Goal: Task Accomplishment & Management: Manage account settings

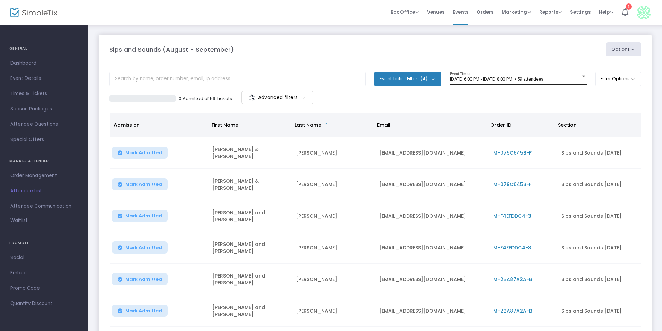
click at [548, 83] on div "[DATE] 6:00 PM - [DATE] 8:00 PM • 59 attendees Event Times" at bounding box center [518, 78] width 137 height 13
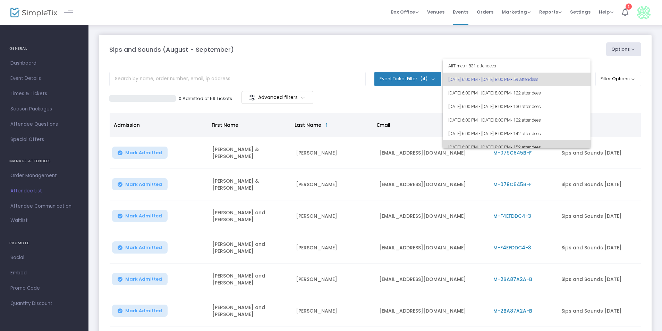
click at [523, 140] on span "[DATE] 6:00 PM - [DATE] 8:00 PM • 152 attendees" at bounding box center [516, 147] width 137 height 14
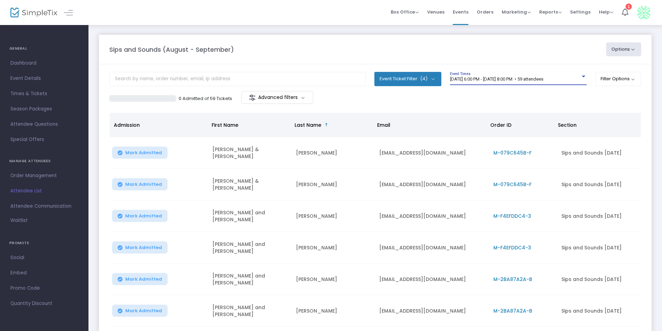
scroll to position [6, 0]
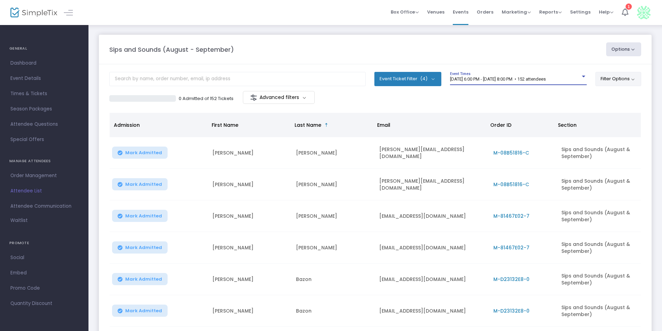
click at [599, 78] on button "Filter Options" at bounding box center [618, 79] width 46 height 14
click at [620, 43] on button "Options" at bounding box center [623, 49] width 35 height 14
click at [612, 69] on li "Export List" at bounding box center [605, 70] width 64 height 14
radio input "false"
radio input "true"
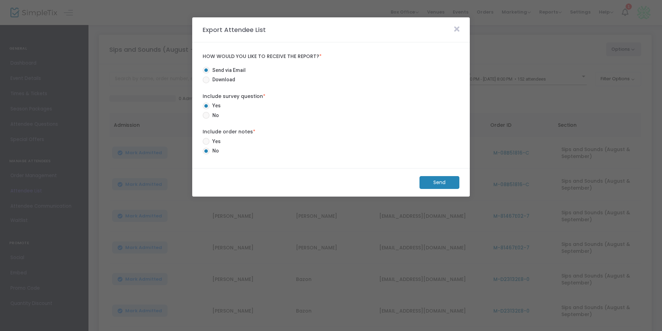
click at [230, 81] on span "Download" at bounding box center [223, 79] width 26 height 7
click at [206, 83] on input "Download" at bounding box center [206, 83] width 0 height 0
radio input "true"
click at [422, 178] on m-button "Download" at bounding box center [434, 182] width 52 height 13
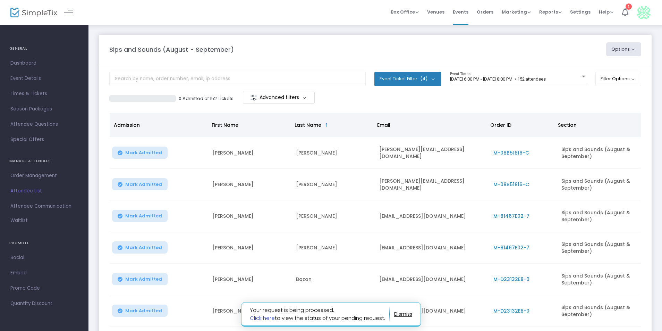
click at [267, 315] on link "Click here" at bounding box center [262, 317] width 25 height 7
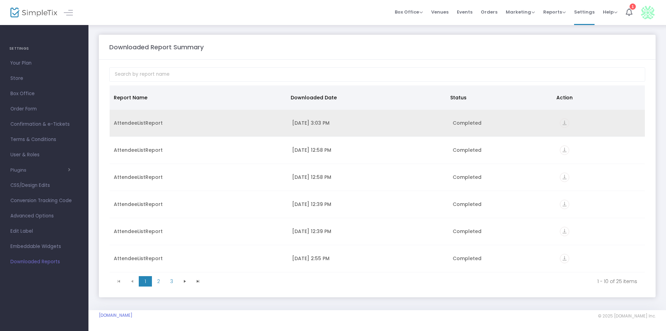
click at [556, 121] on td "vertical_align_bottom" at bounding box center [600, 123] width 89 height 27
click at [561, 122] on icon "vertical_align_bottom" at bounding box center [564, 122] width 9 height 9
